Goal: Information Seeking & Learning: Learn about a topic

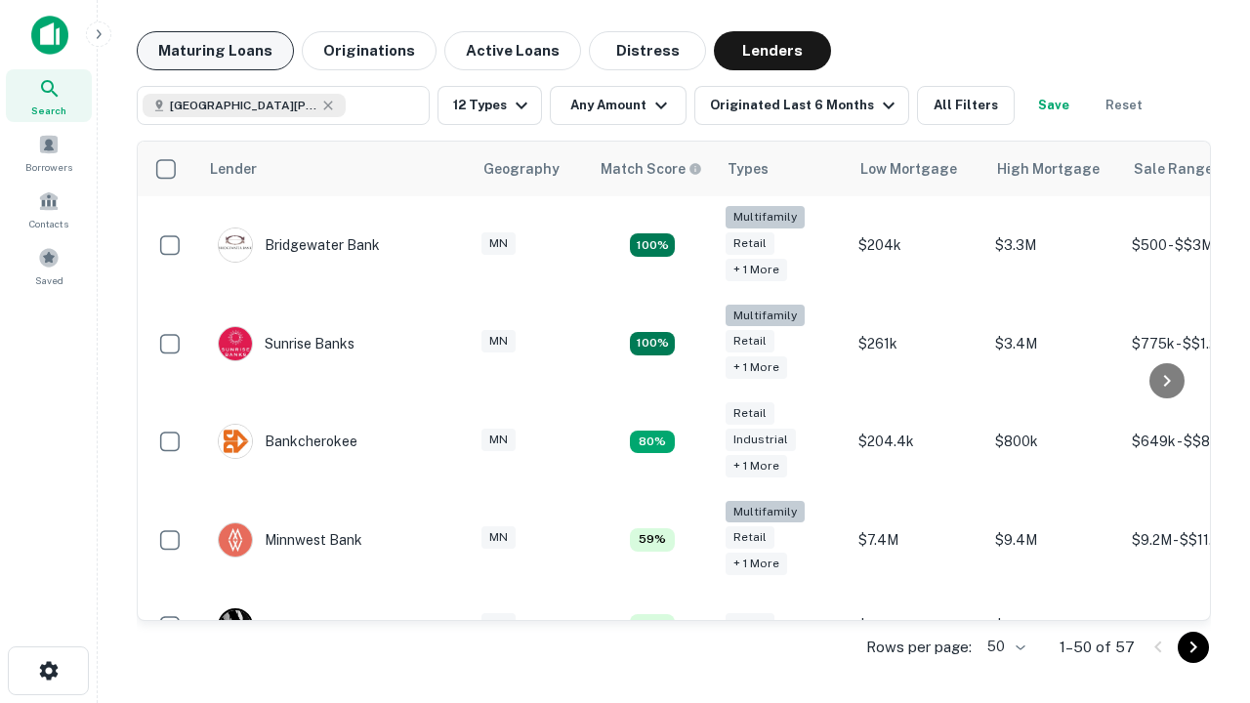
click at [215, 51] on button "Maturing Loans" at bounding box center [215, 50] width 157 height 39
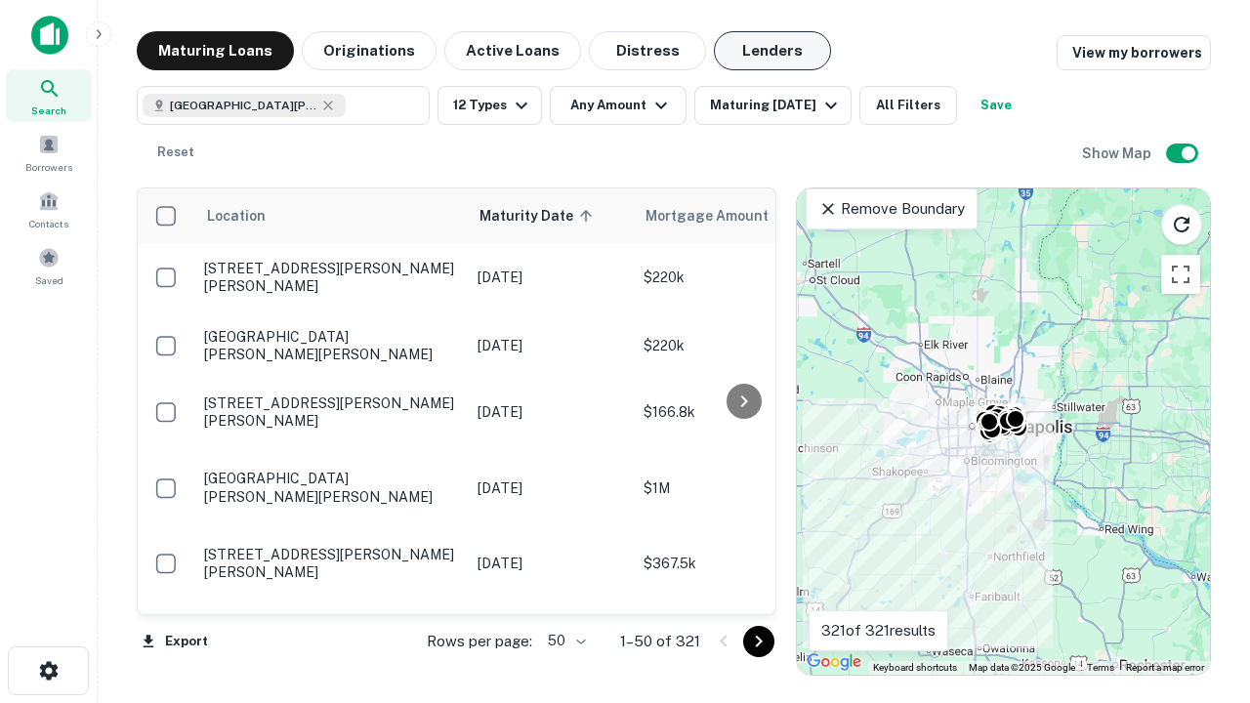
click at [772, 51] on button "Lenders" at bounding box center [772, 50] width 117 height 39
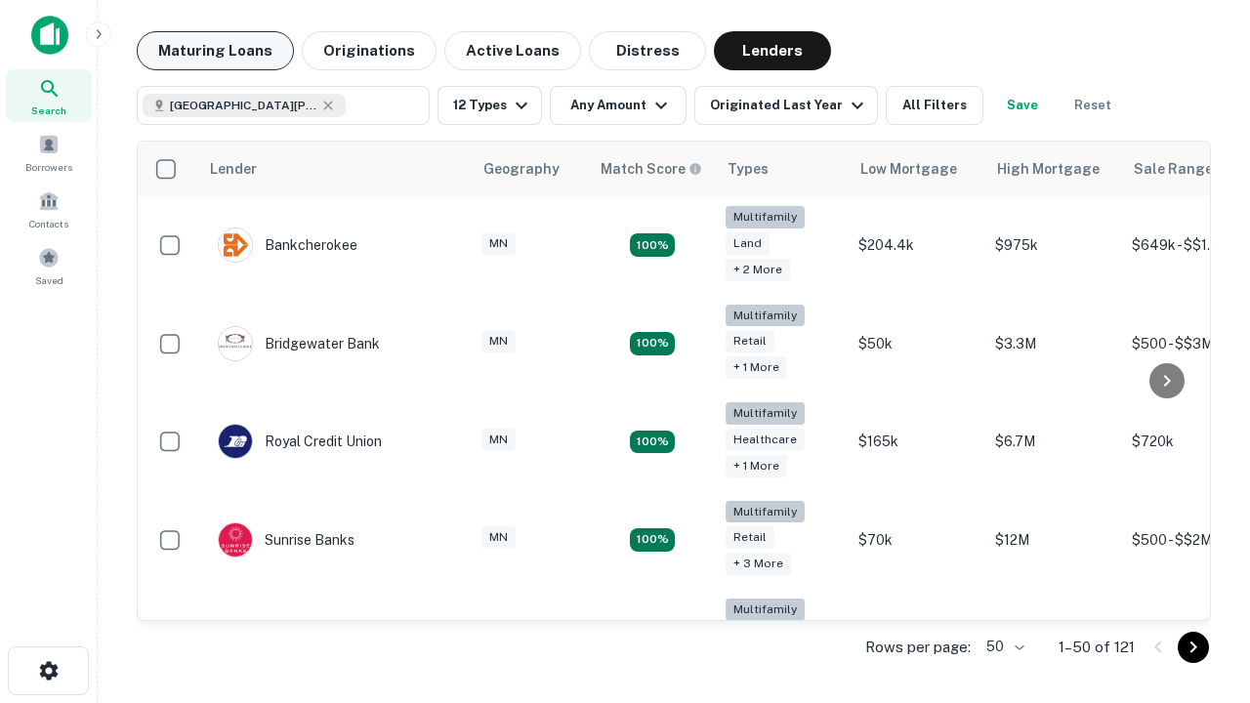
click at [215, 51] on button "Maturing Loans" at bounding box center [215, 50] width 157 height 39
